Goal: Task Accomplishment & Management: Manage account settings

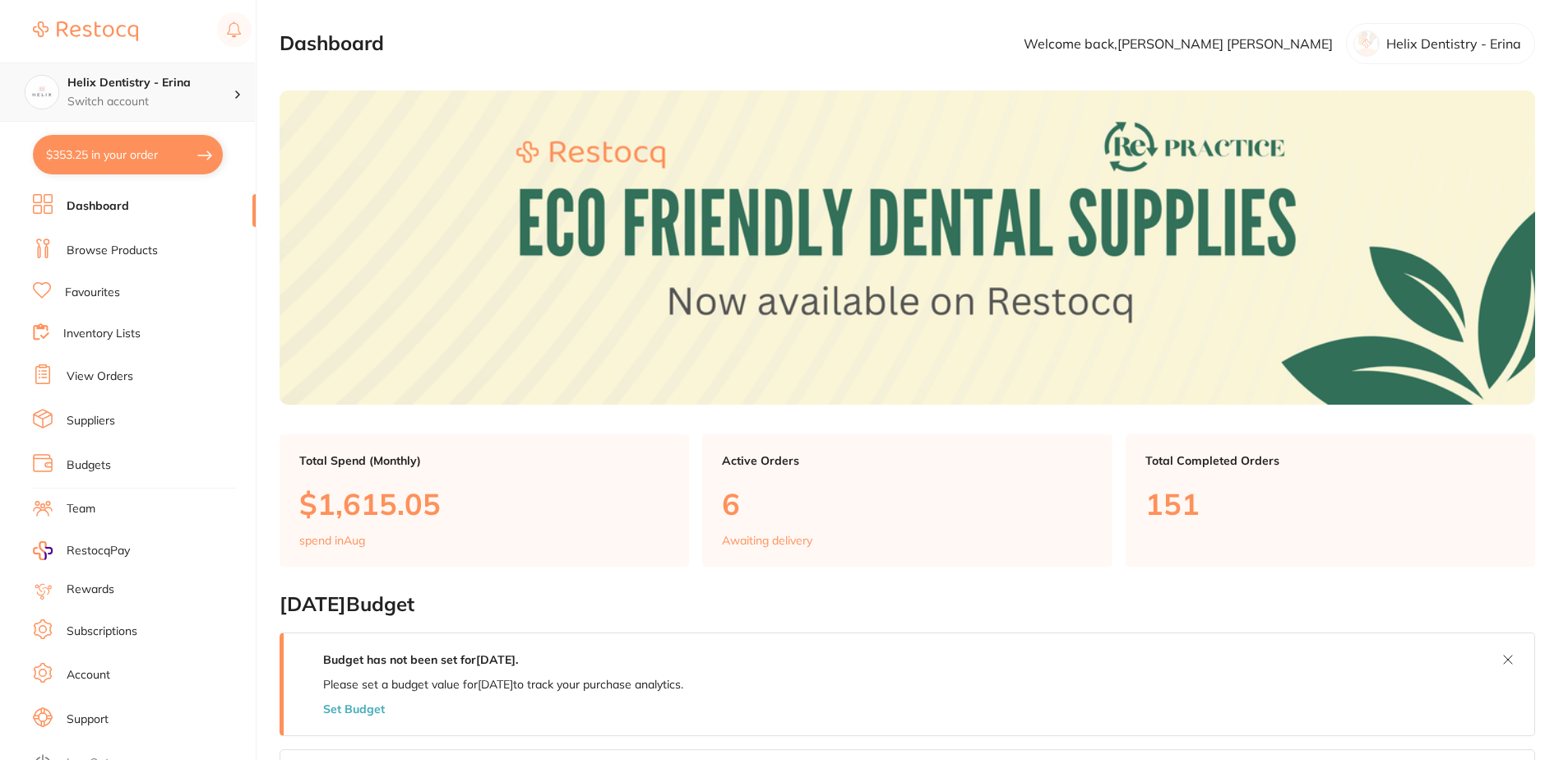
click at [156, 90] on h4 "Helix Dentistry - Erina" at bounding box center [150, 83] width 166 height 16
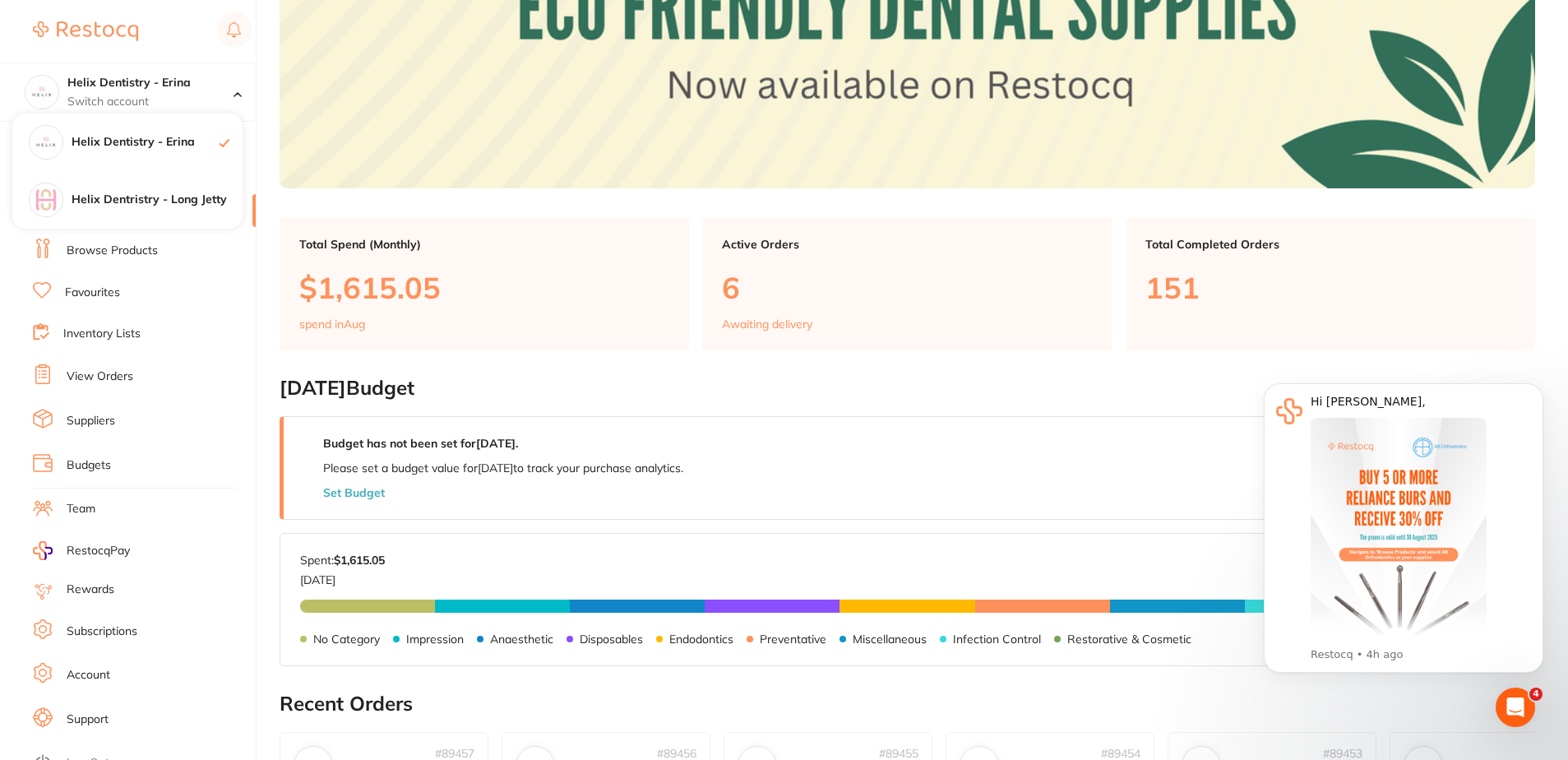
scroll to position [329, 0]
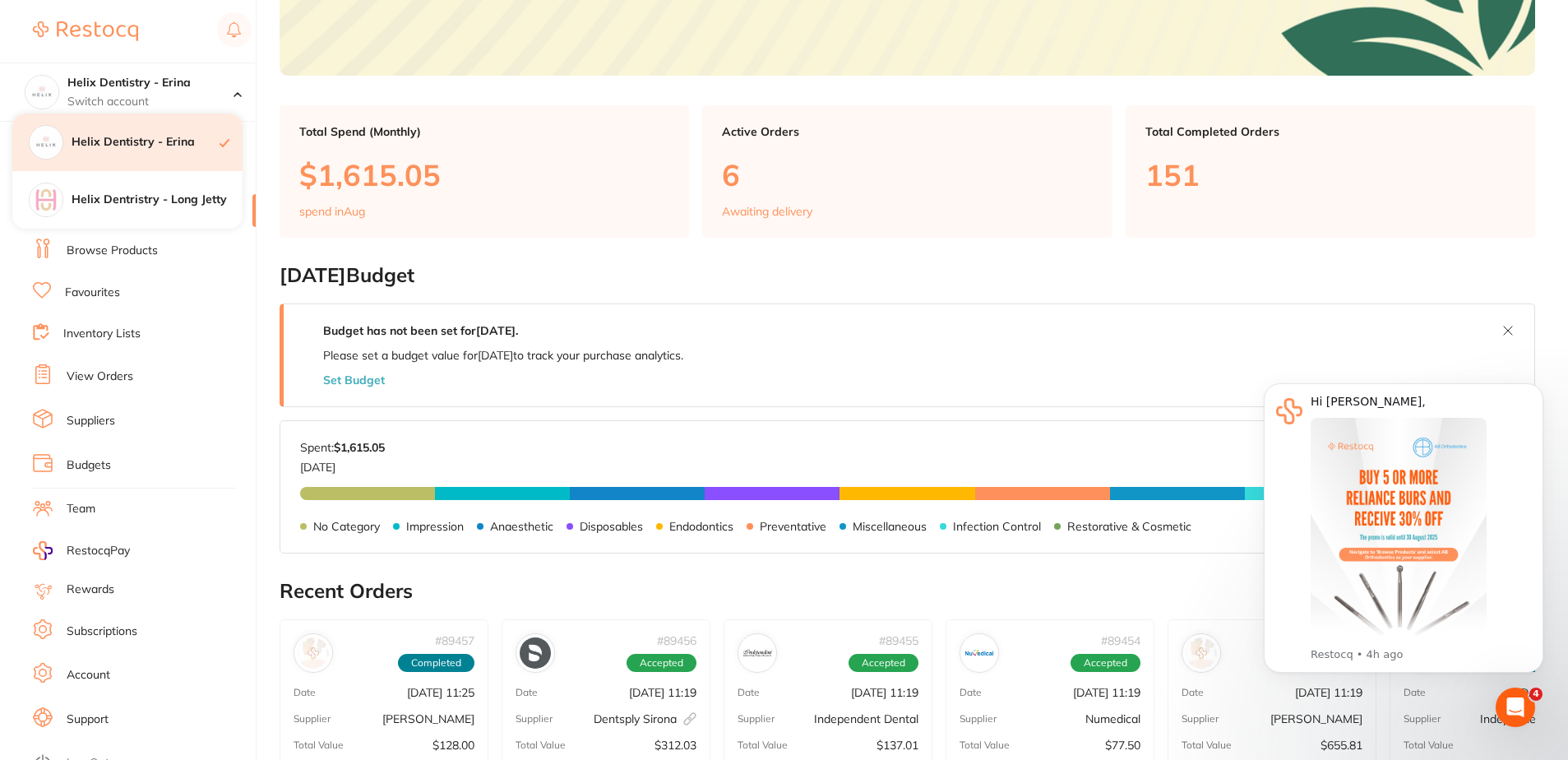
click at [71, 135] on div "Helix Dentistry - Erina" at bounding box center [128, 142] width 231 height 57
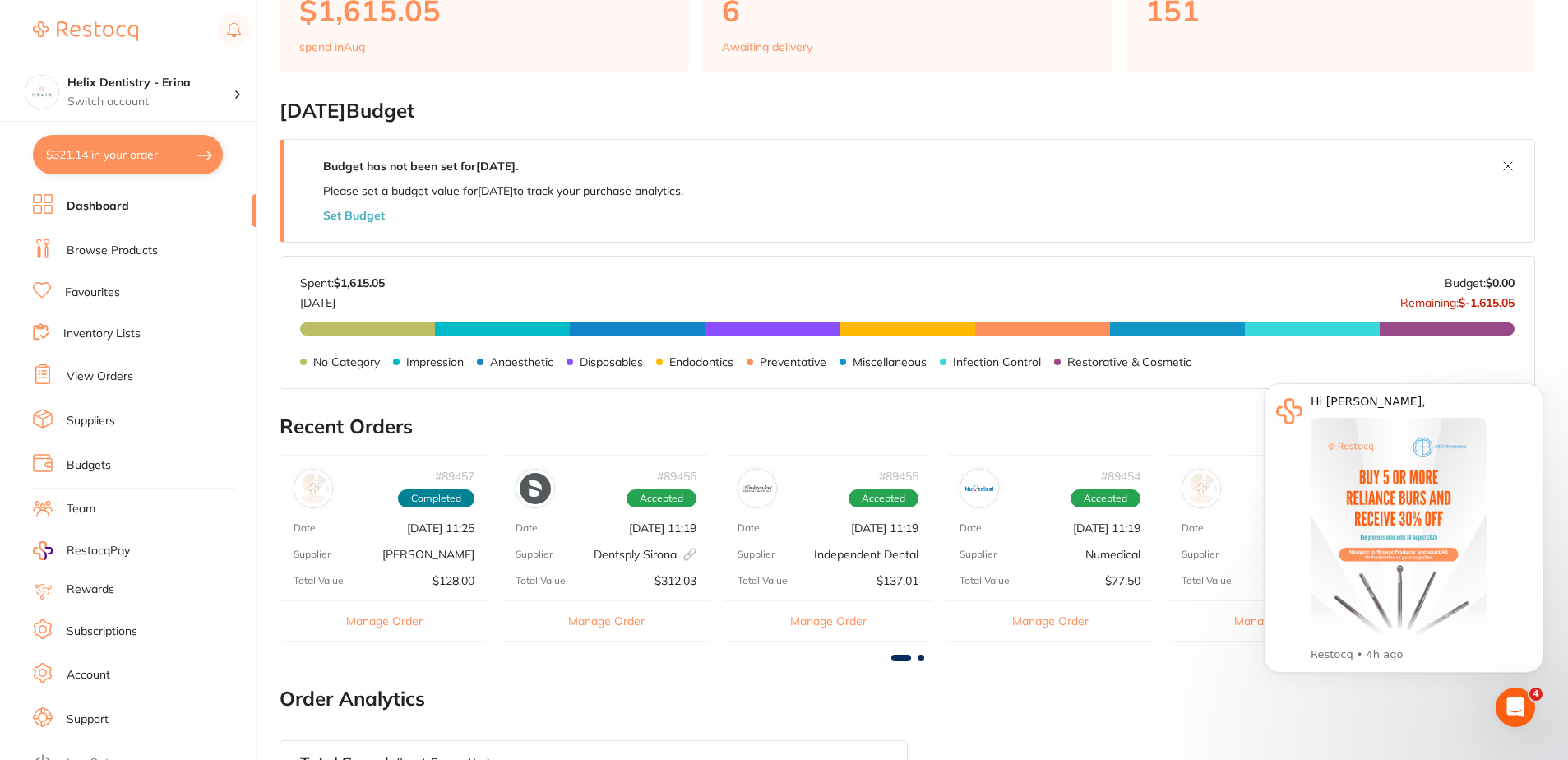
click at [782, 534] on div "Date Aug 7 2025, 11:19" at bounding box center [828, 528] width 207 height 13
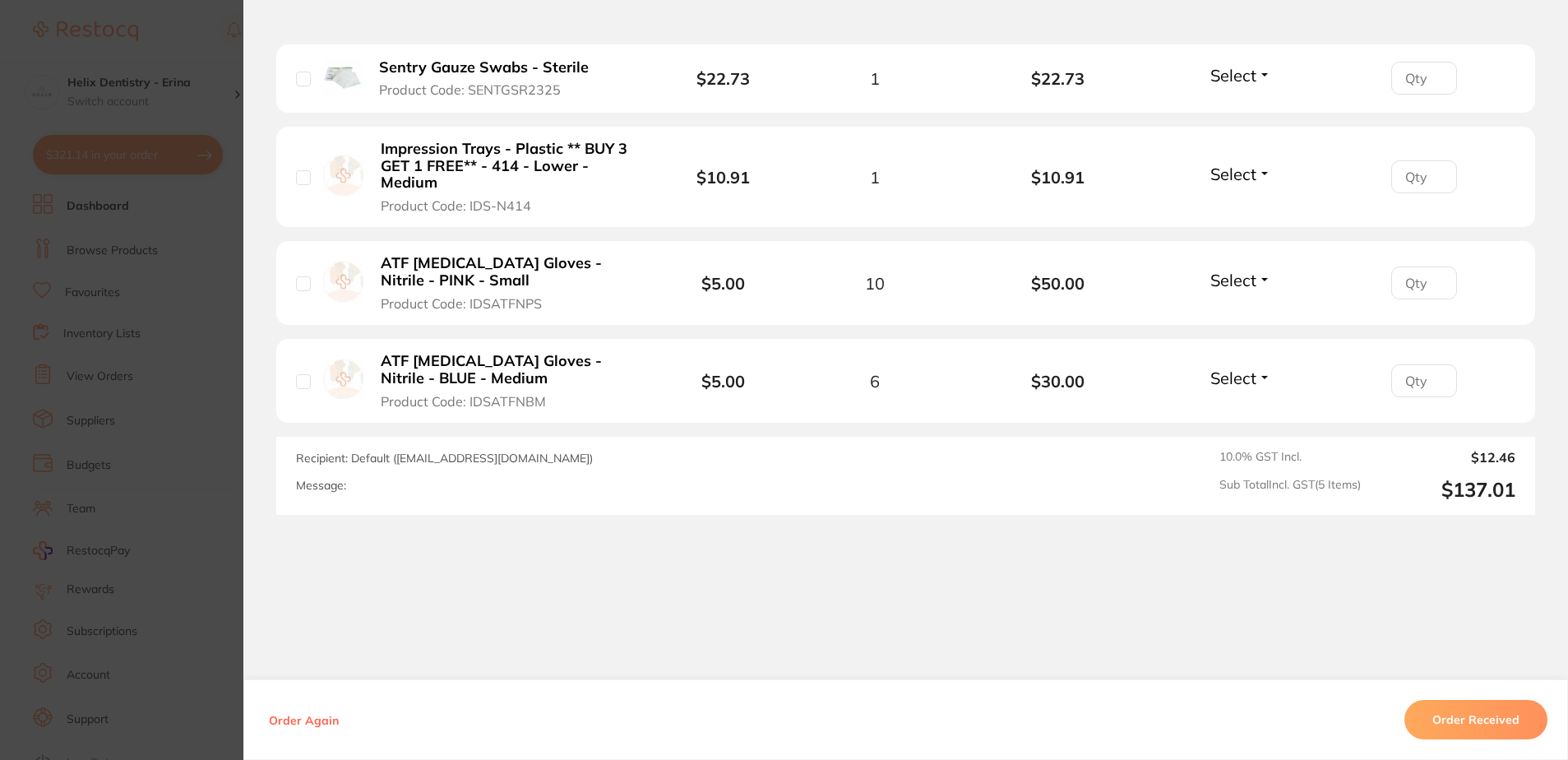
scroll to position [658, 0]
click at [1440, 713] on button "Order Received" at bounding box center [1476, 719] width 143 height 39
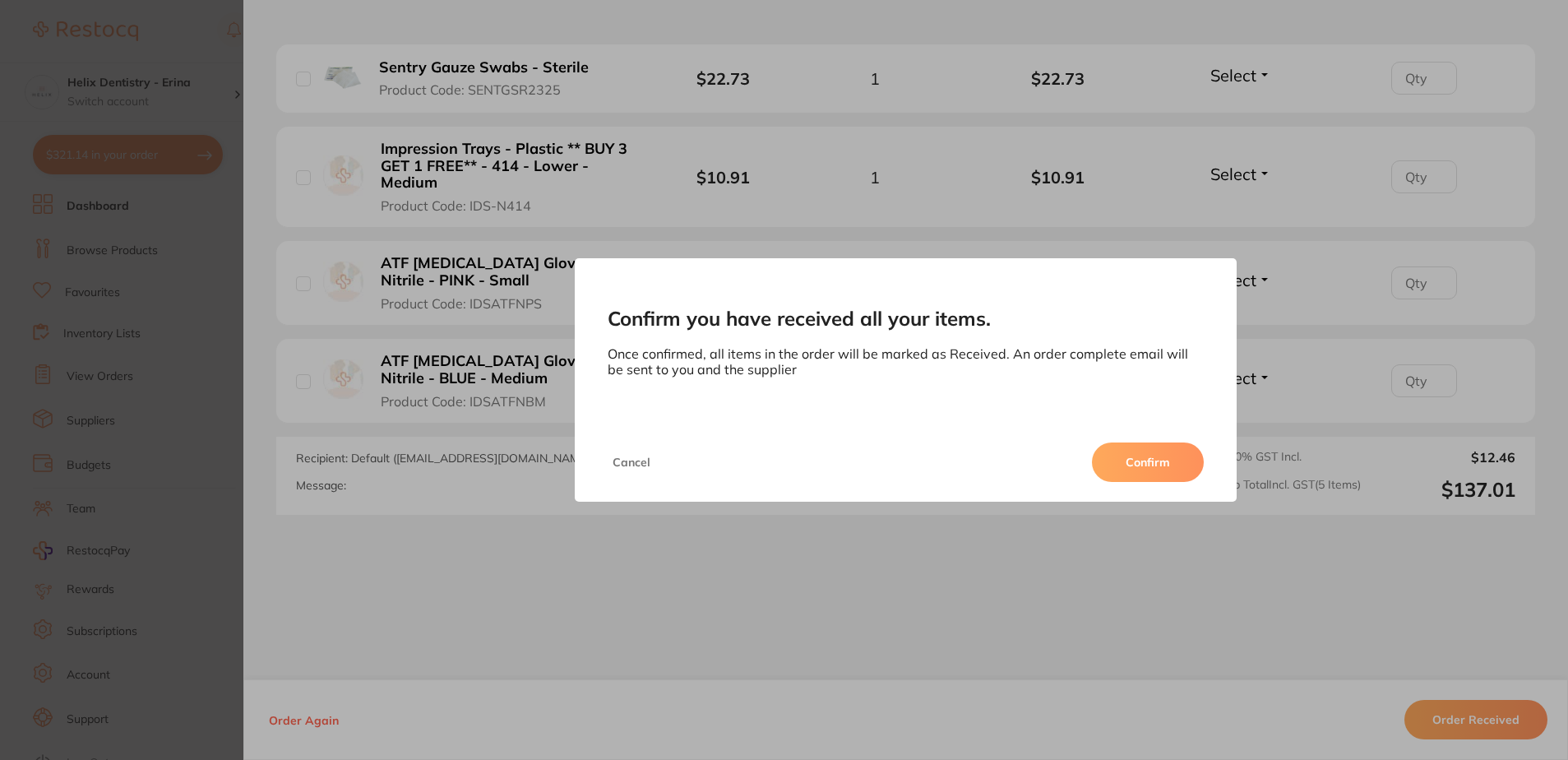
click at [1131, 464] on button "Confirm" at bounding box center [1148, 461] width 112 height 39
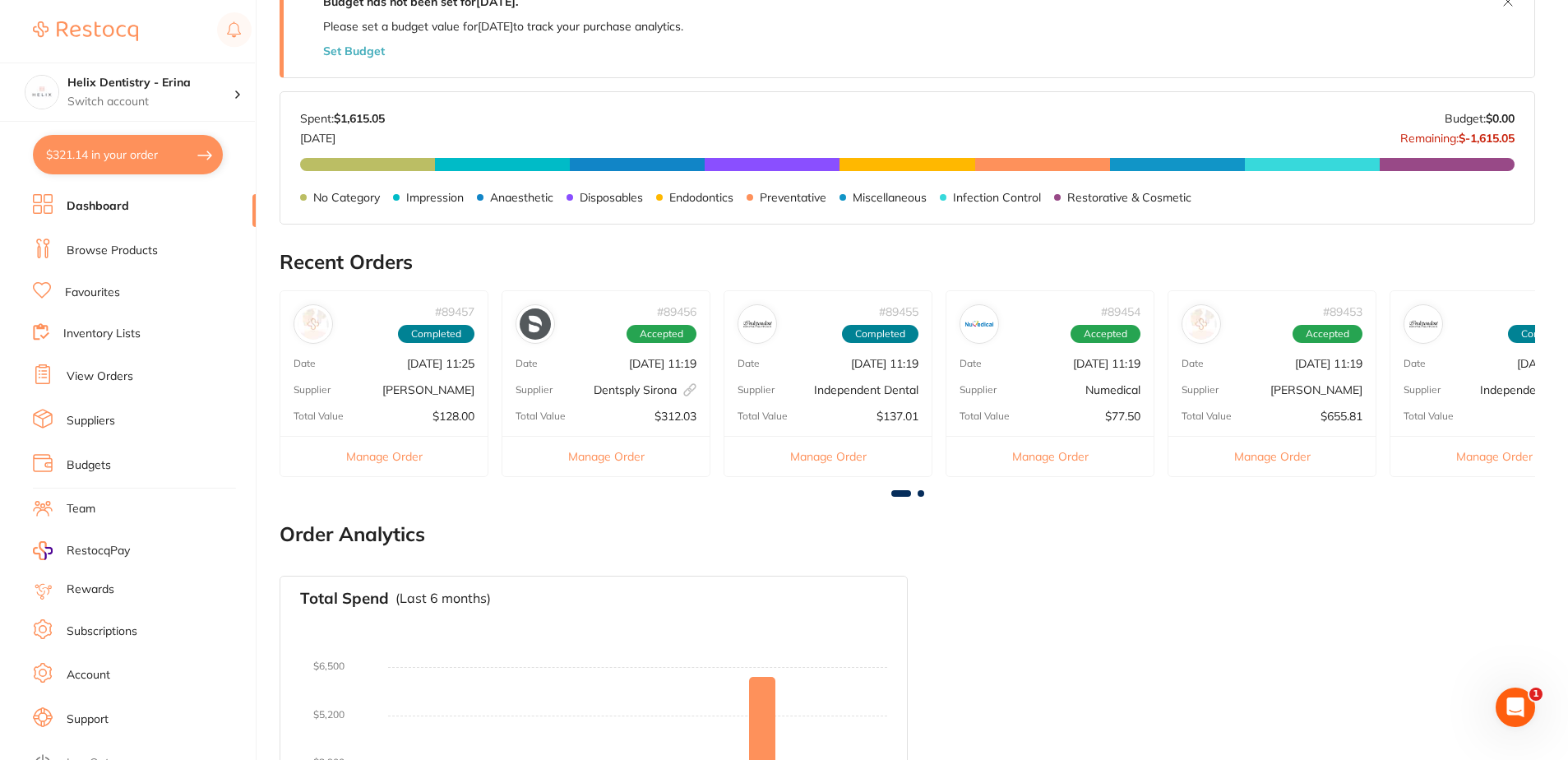
scroll to position [0, 0]
click at [769, 337] on div at bounding box center [757, 324] width 31 height 31
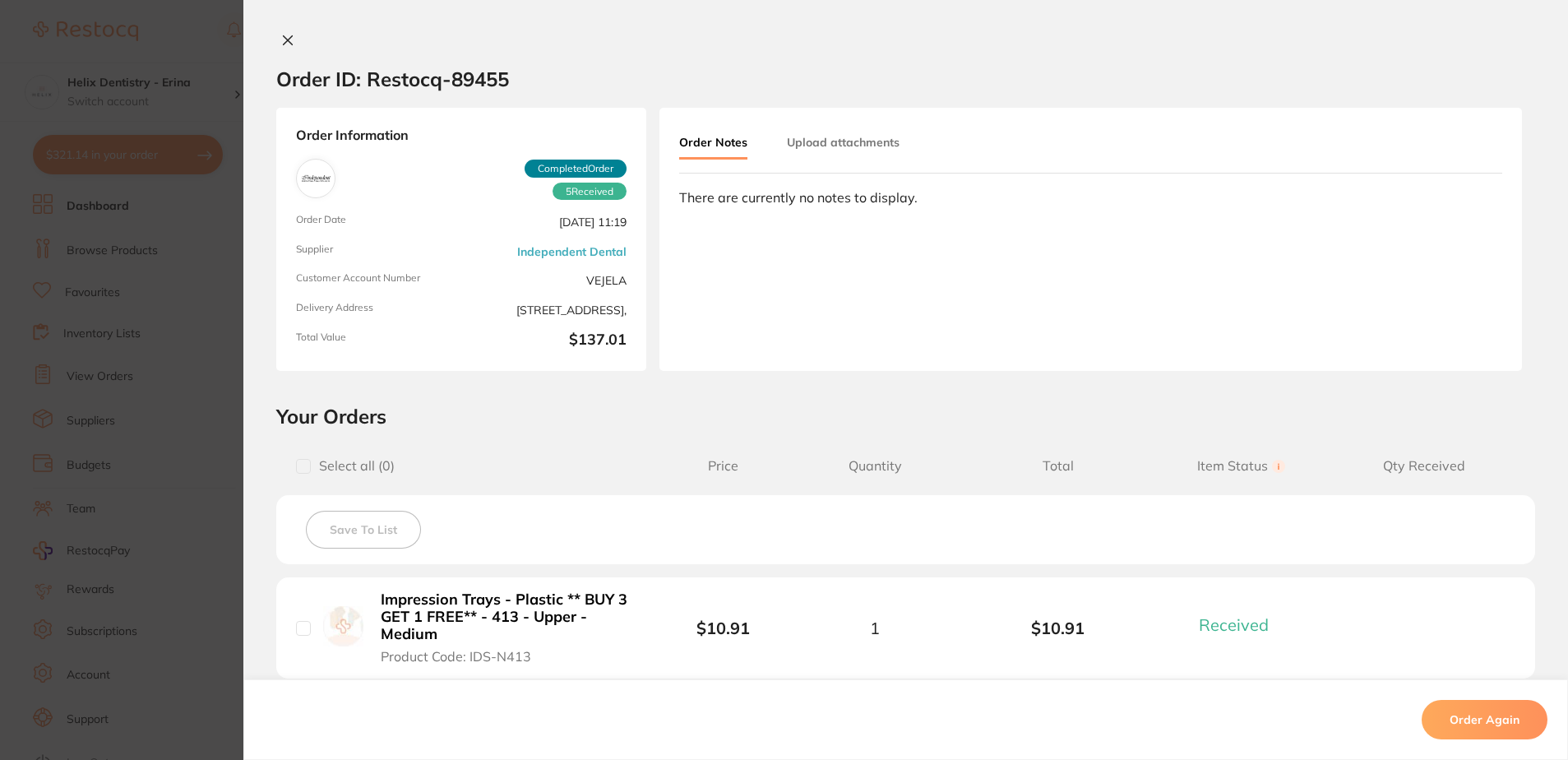
click at [823, 153] on button "Upload attachments" at bounding box center [843, 142] width 113 height 30
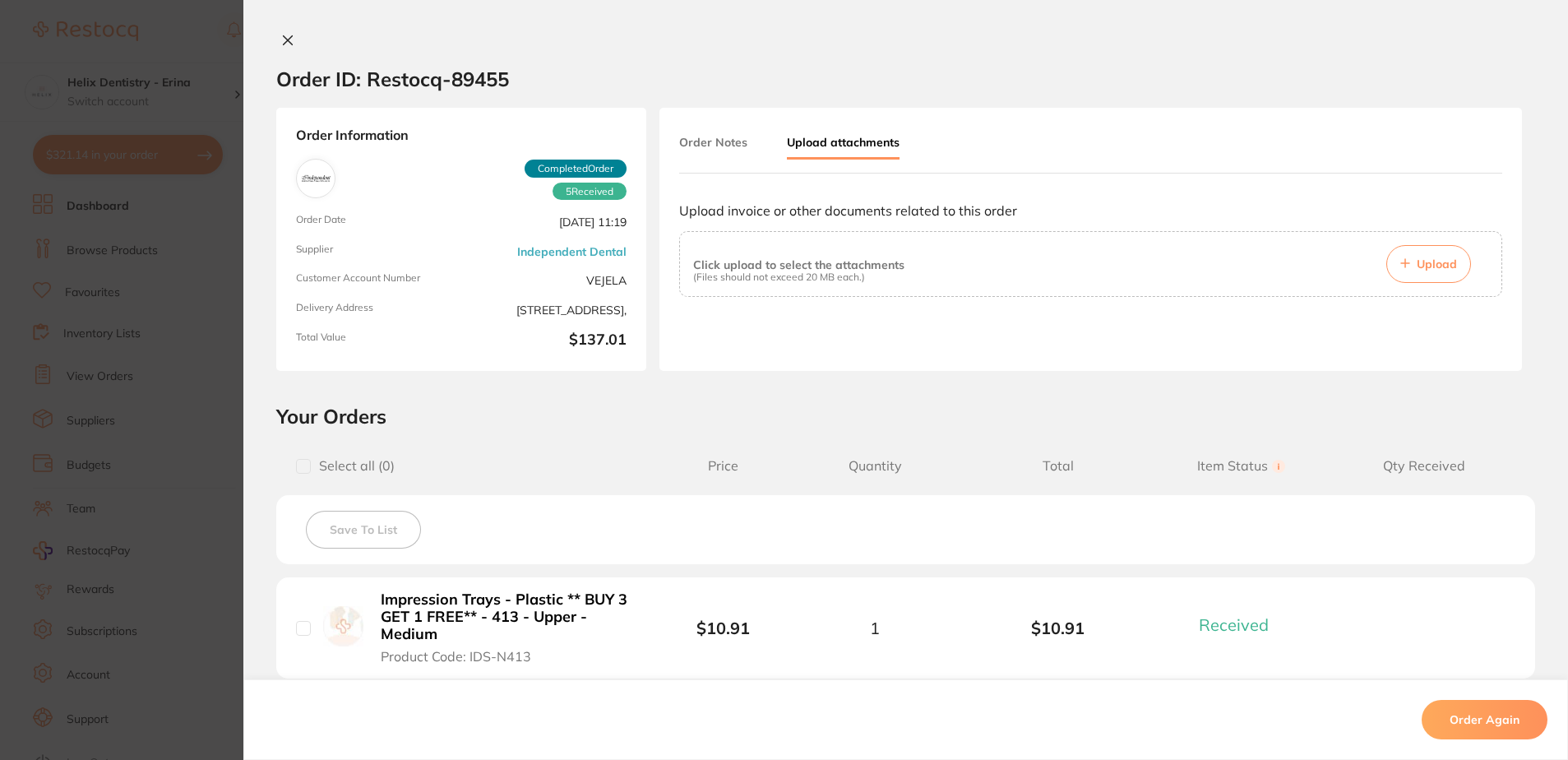
click at [1417, 265] on span "Upload" at bounding box center [1437, 264] width 40 height 15
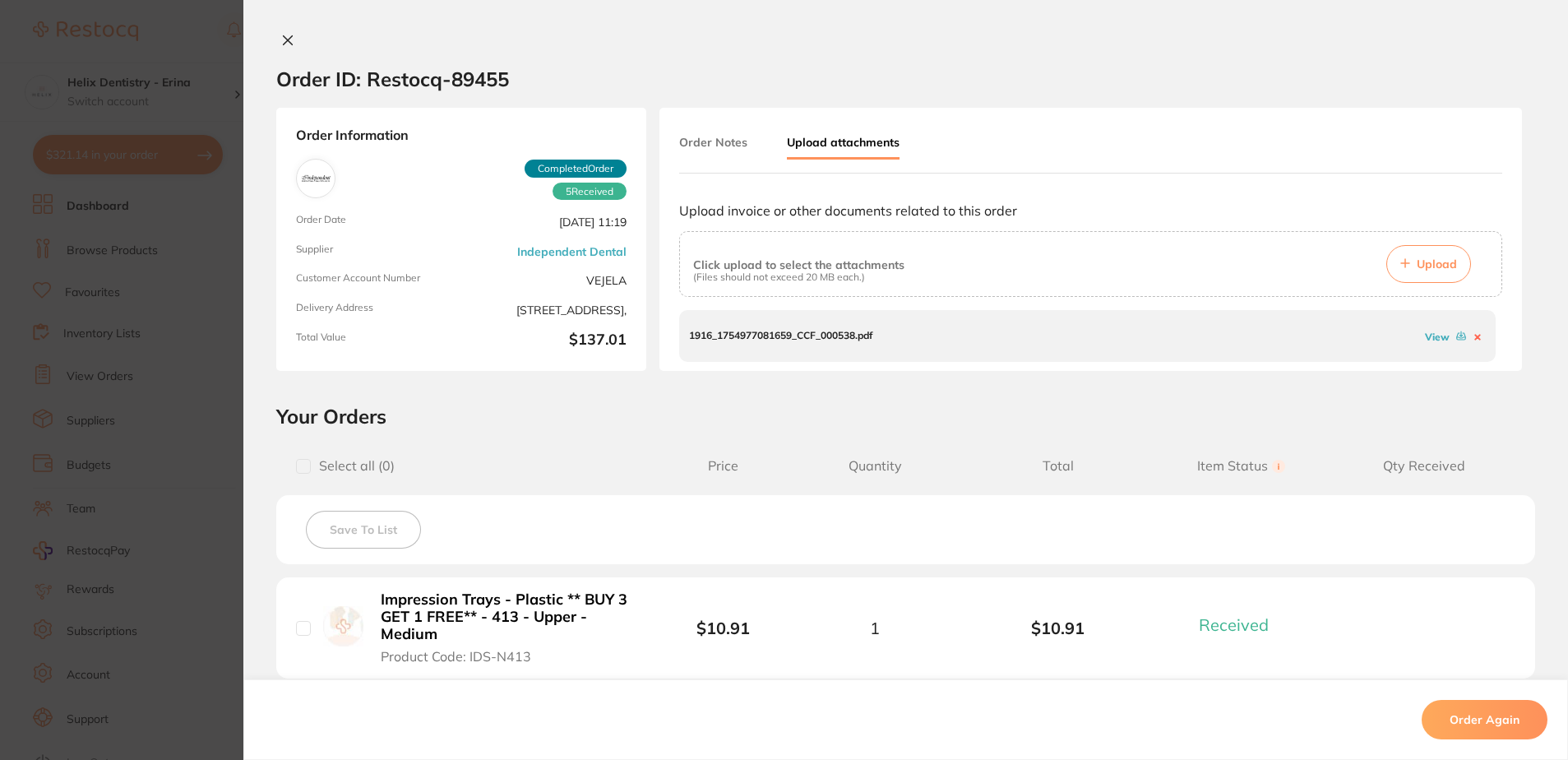
click at [283, 38] on icon at bounding box center [288, 40] width 13 height 13
